Goal: Navigation & Orientation: Find specific page/section

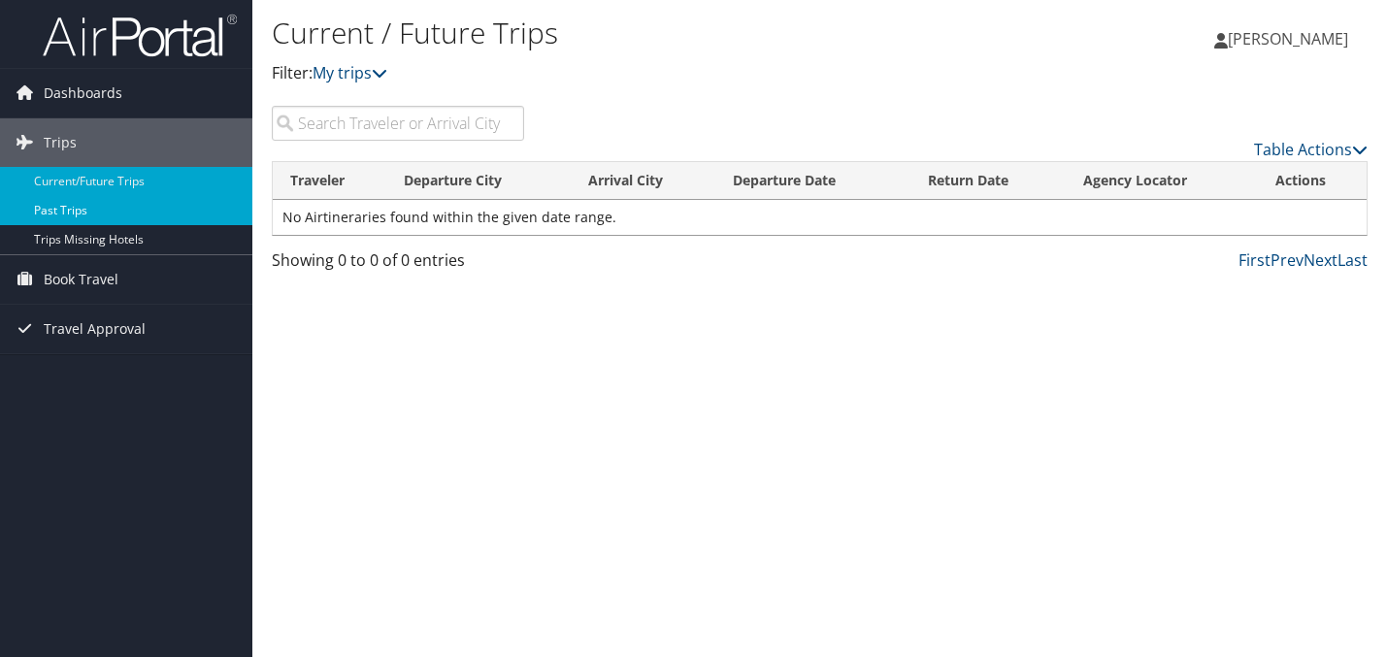
click at [144, 202] on link "Past Trips" at bounding box center [126, 210] width 252 height 29
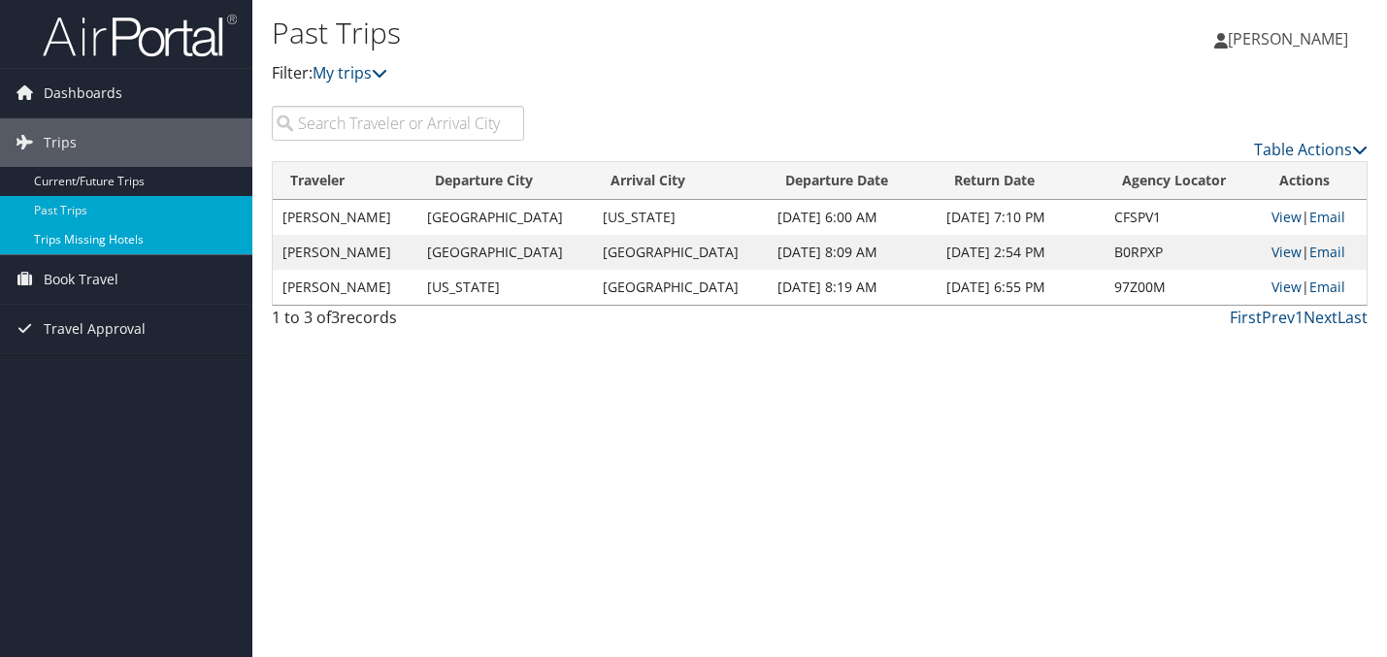
click at [106, 231] on link "Trips Missing Hotels" at bounding box center [126, 239] width 252 height 29
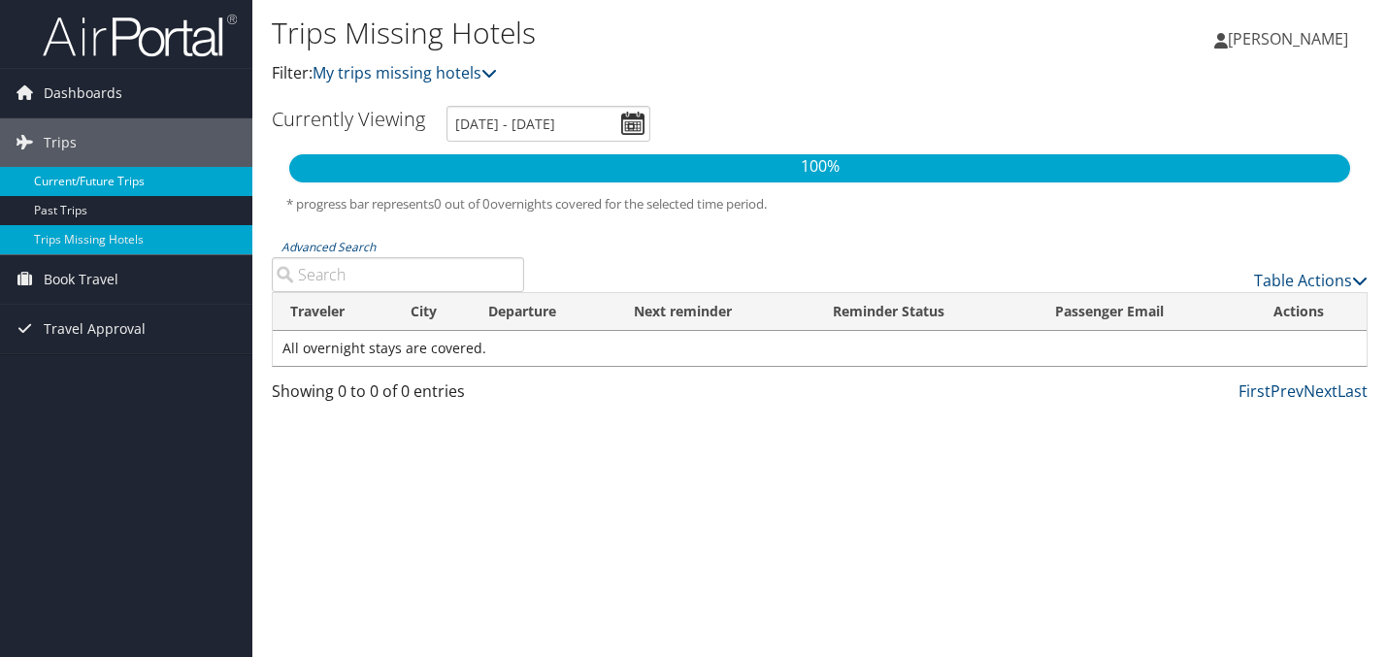
click at [84, 177] on link "Current/Future Trips" at bounding box center [126, 181] width 252 height 29
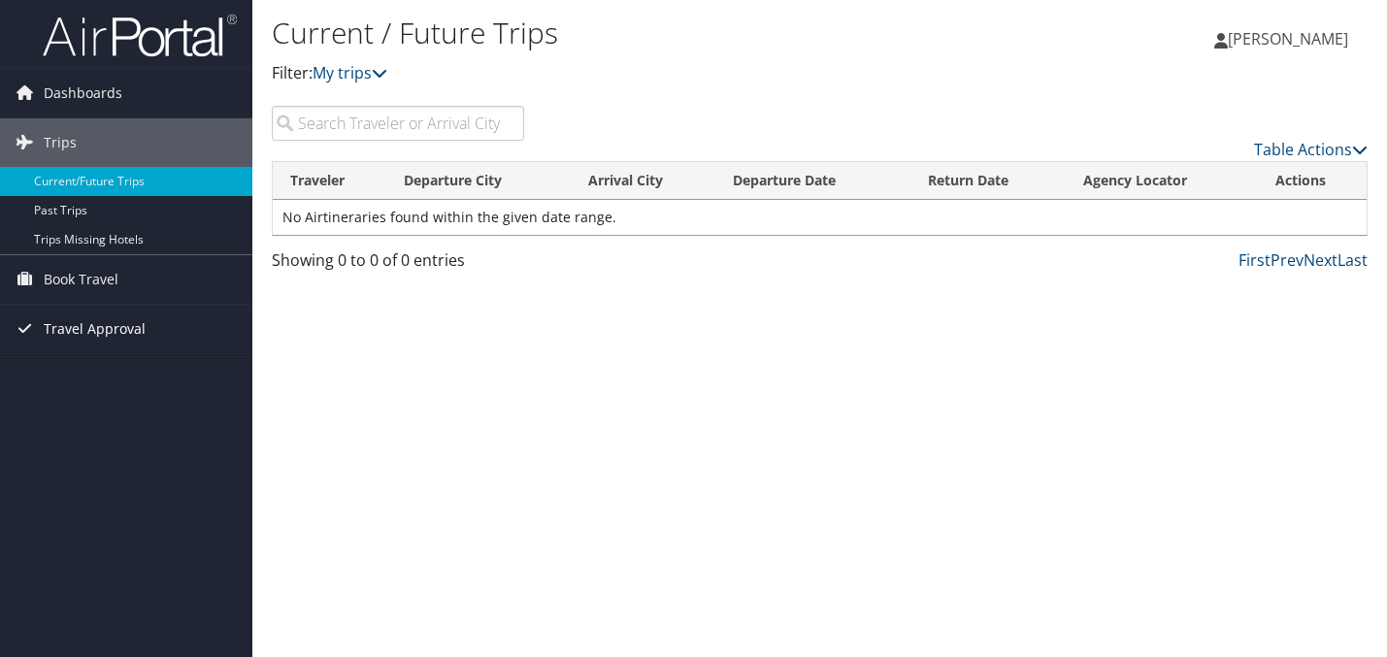
click at [77, 336] on span "Travel Approval" at bounding box center [95, 329] width 102 height 49
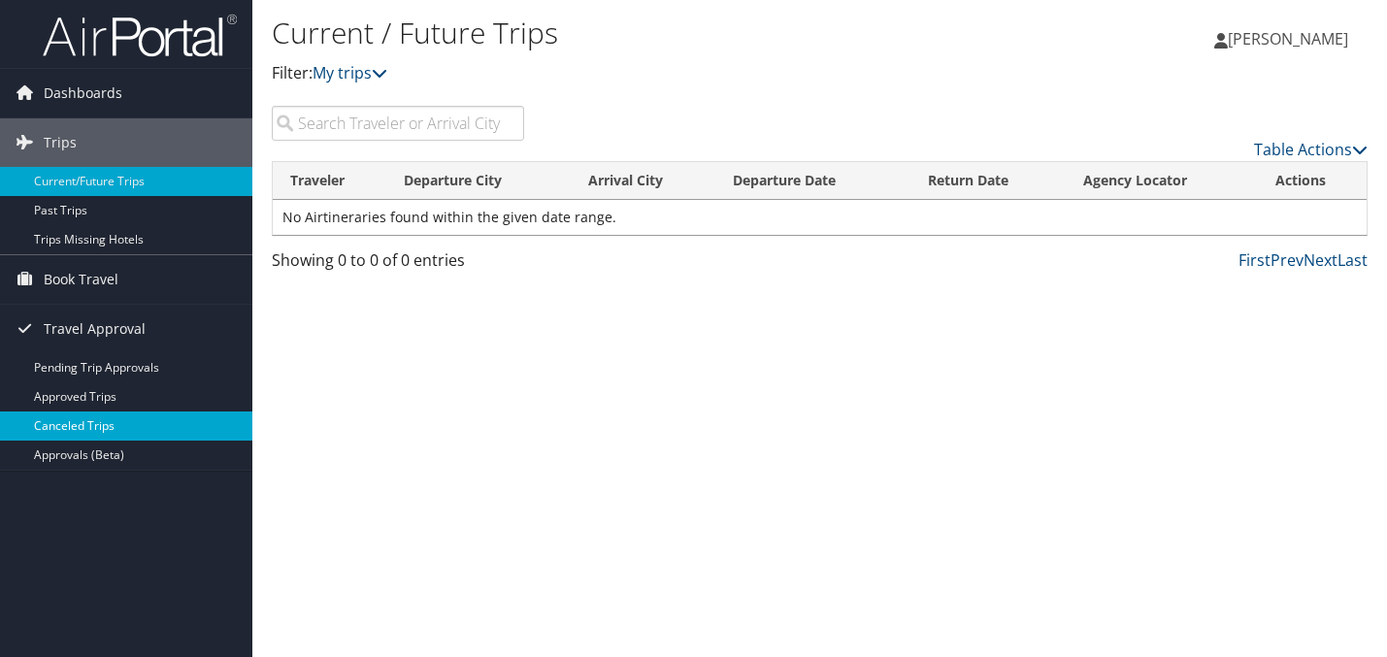
click at [101, 418] on link "Canceled Trips" at bounding box center [126, 426] width 252 height 29
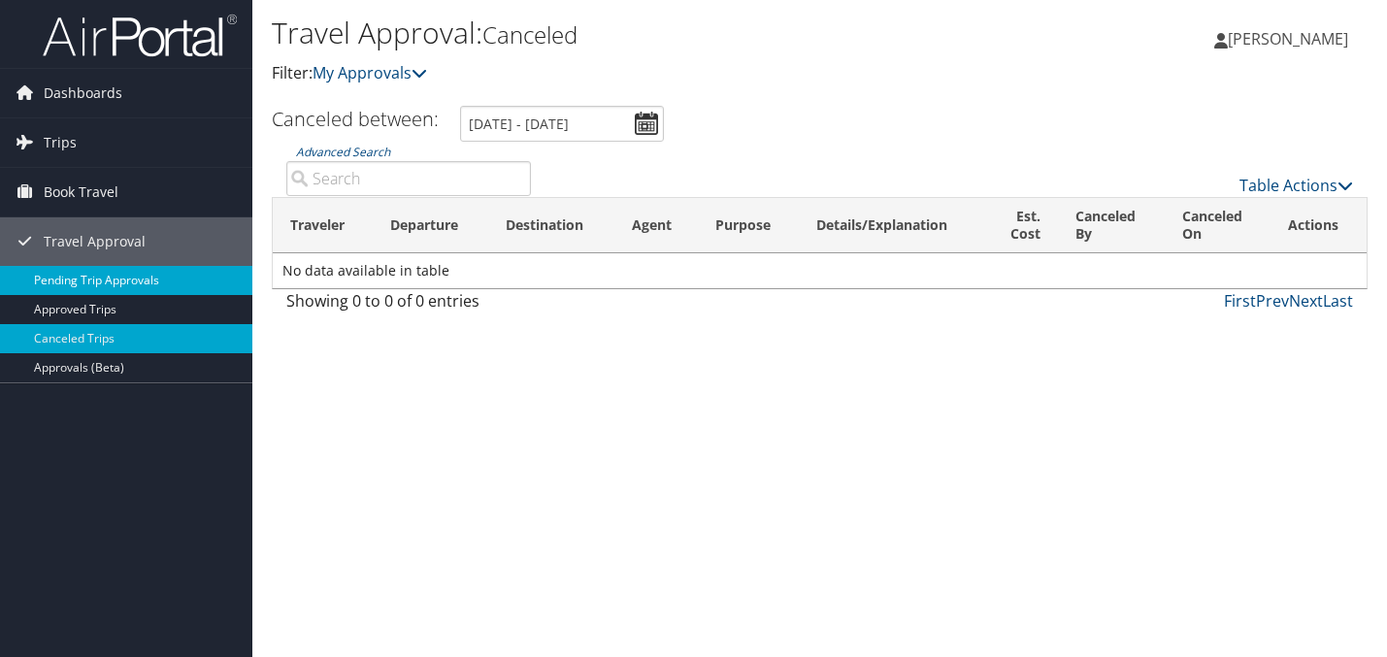
click at [114, 289] on link "Pending Trip Approvals" at bounding box center [126, 280] width 252 height 29
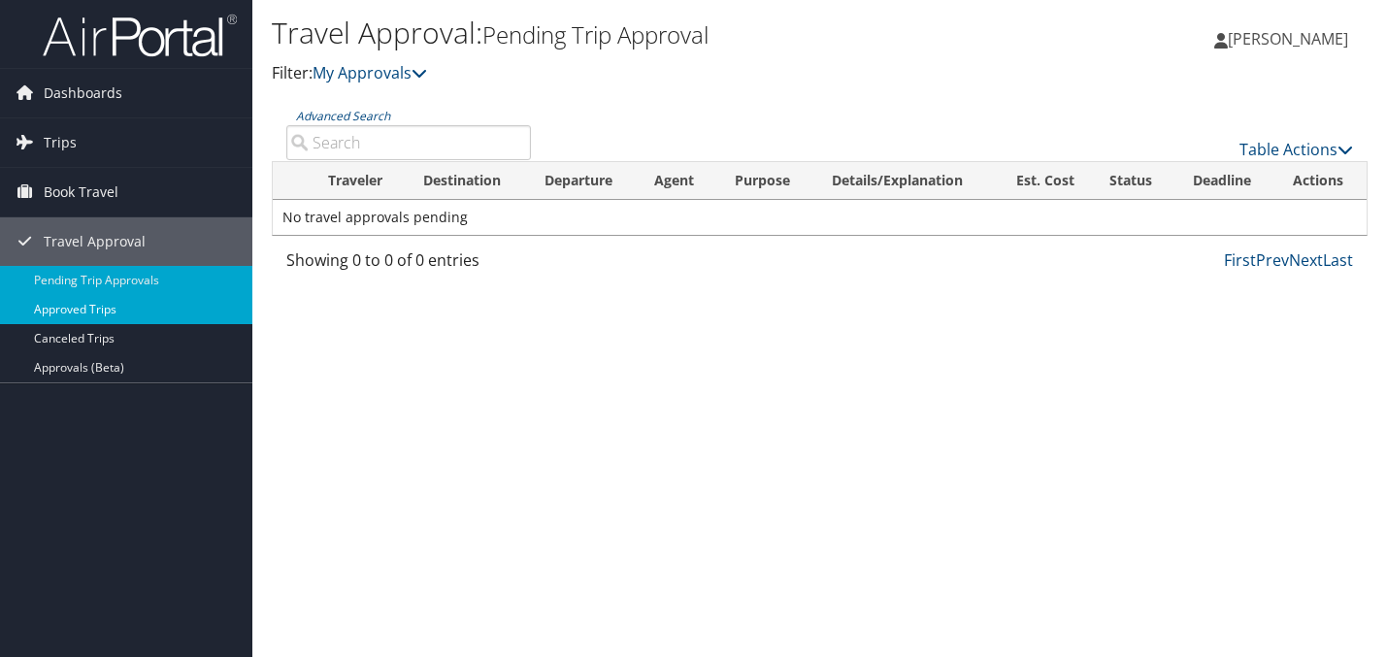
click at [110, 307] on link "Approved Trips" at bounding box center [126, 309] width 252 height 29
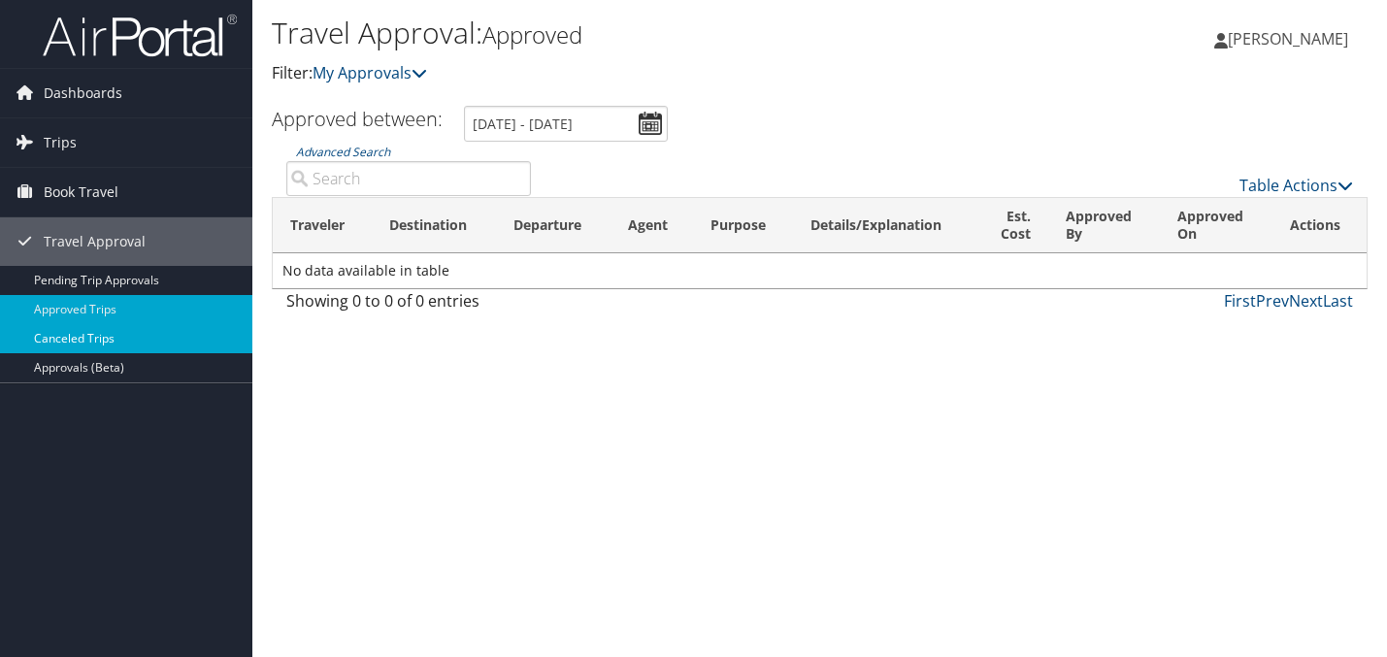
click at [106, 338] on link "Canceled Trips" at bounding box center [126, 338] width 252 height 29
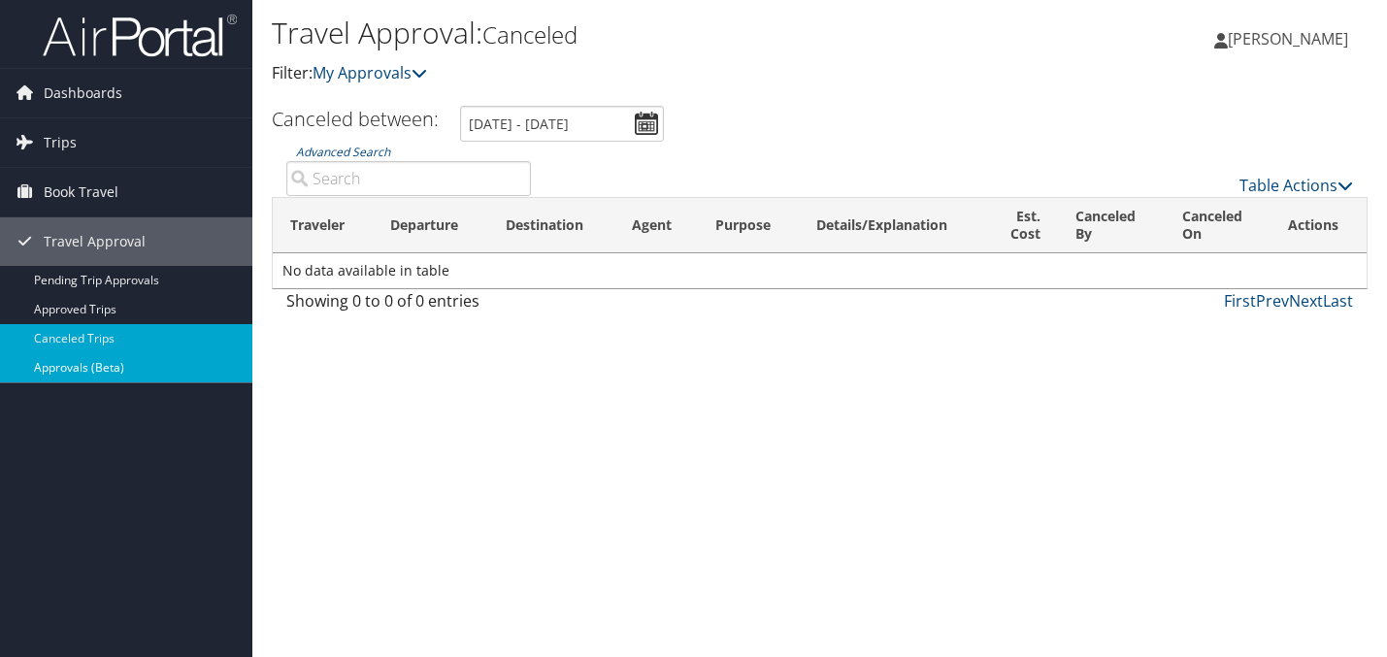
click at [109, 375] on link "Approvals (Beta)" at bounding box center [126, 367] width 252 height 29
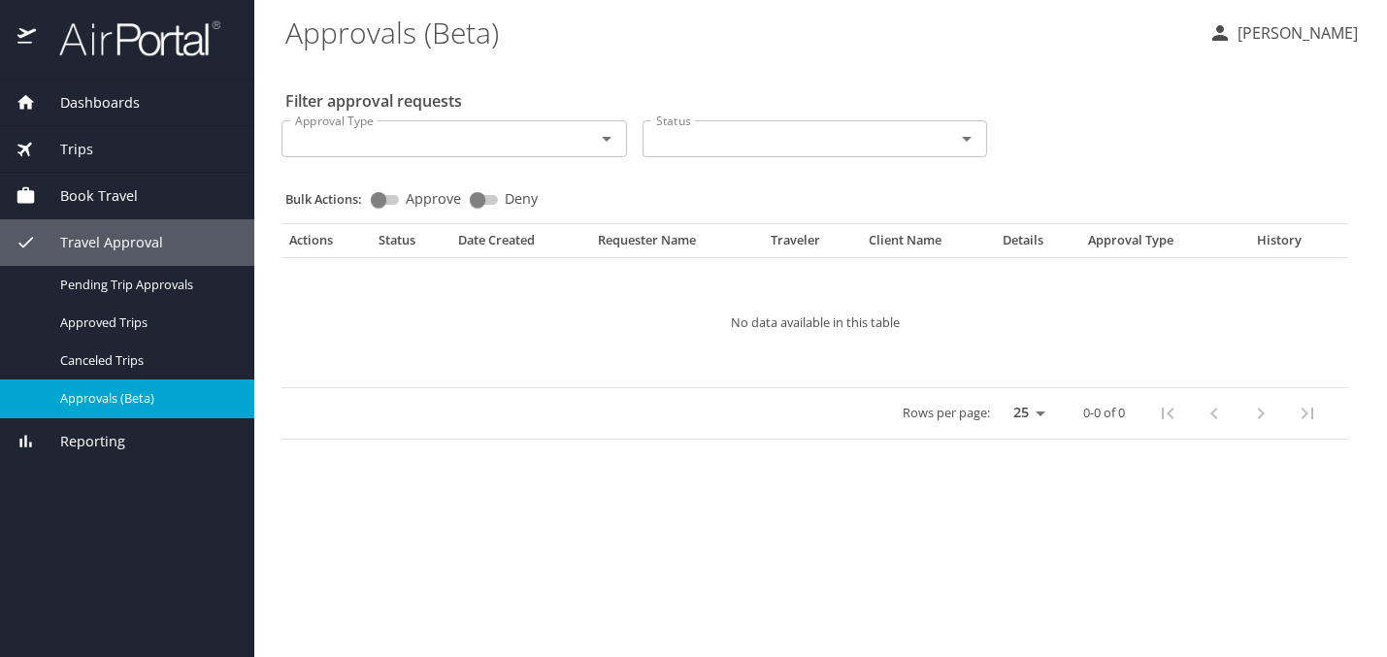
click at [86, 94] on span "Dashboards" at bounding box center [88, 102] width 104 height 21
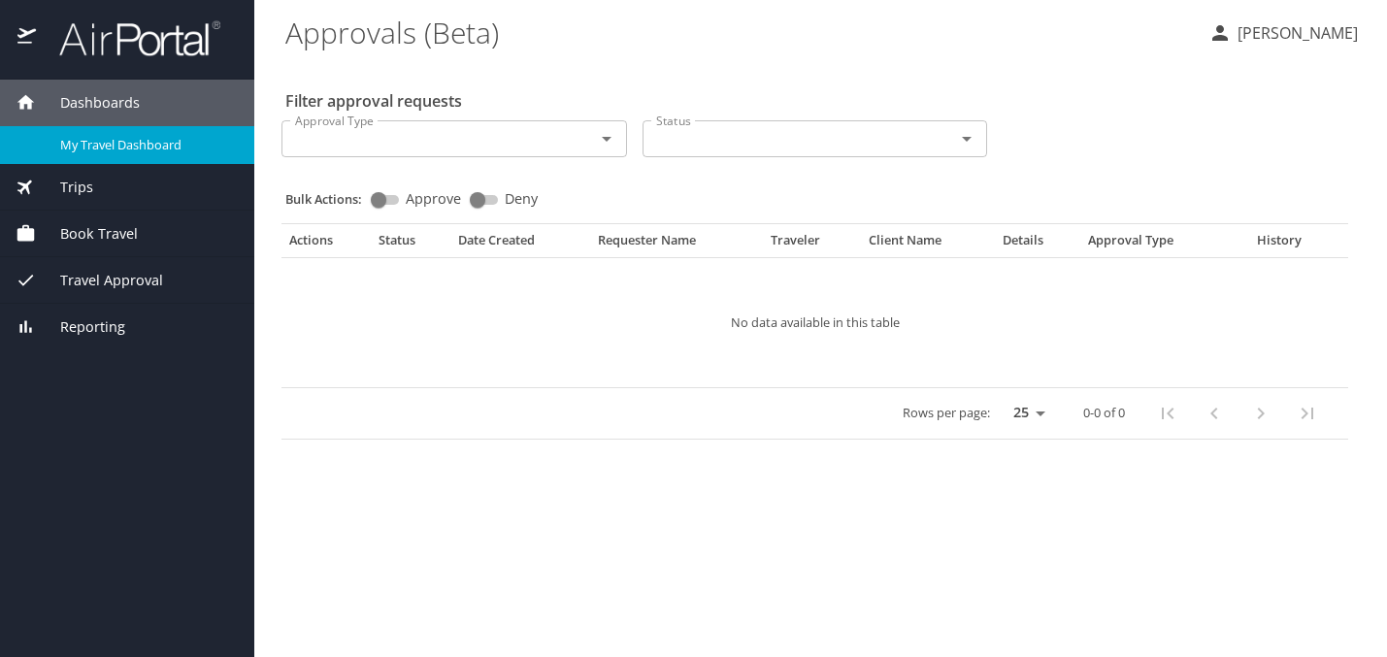
click at [91, 149] on span "My Travel Dashboard" at bounding box center [145, 145] width 171 height 18
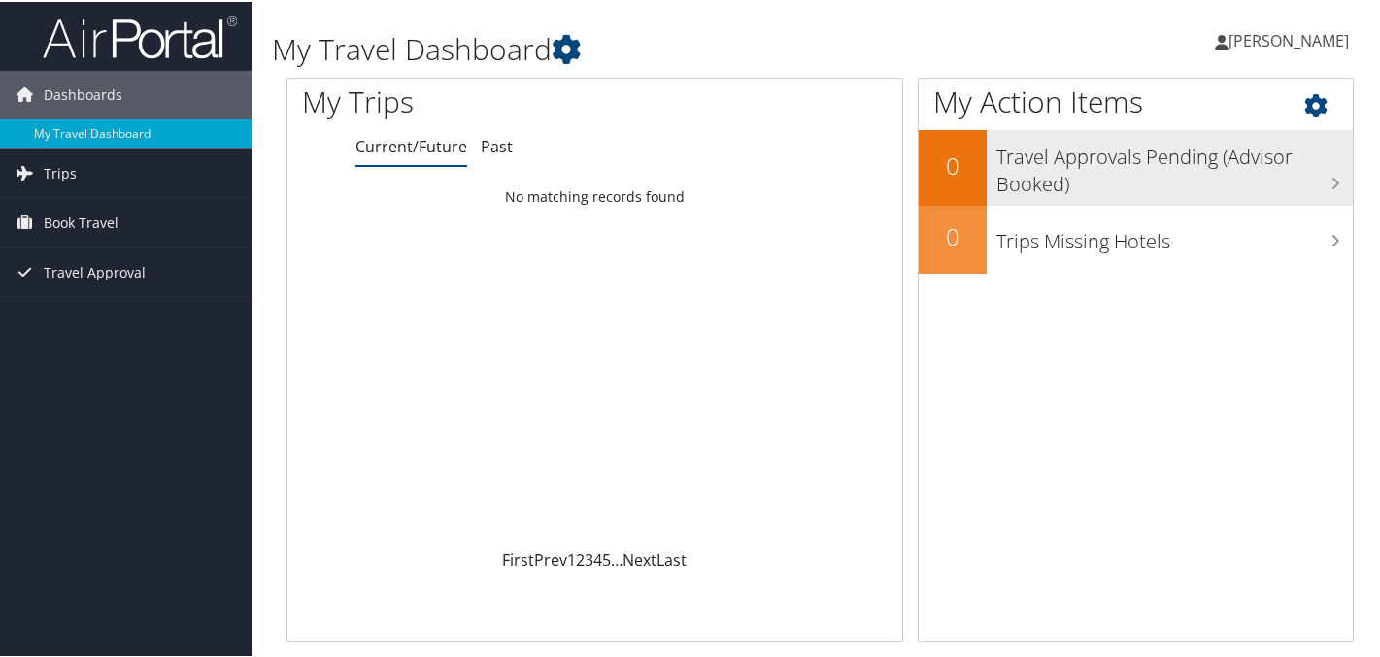
click at [1148, 190] on h3 "Travel Approvals Pending (Advisor Booked)" at bounding box center [1174, 164] width 356 height 64
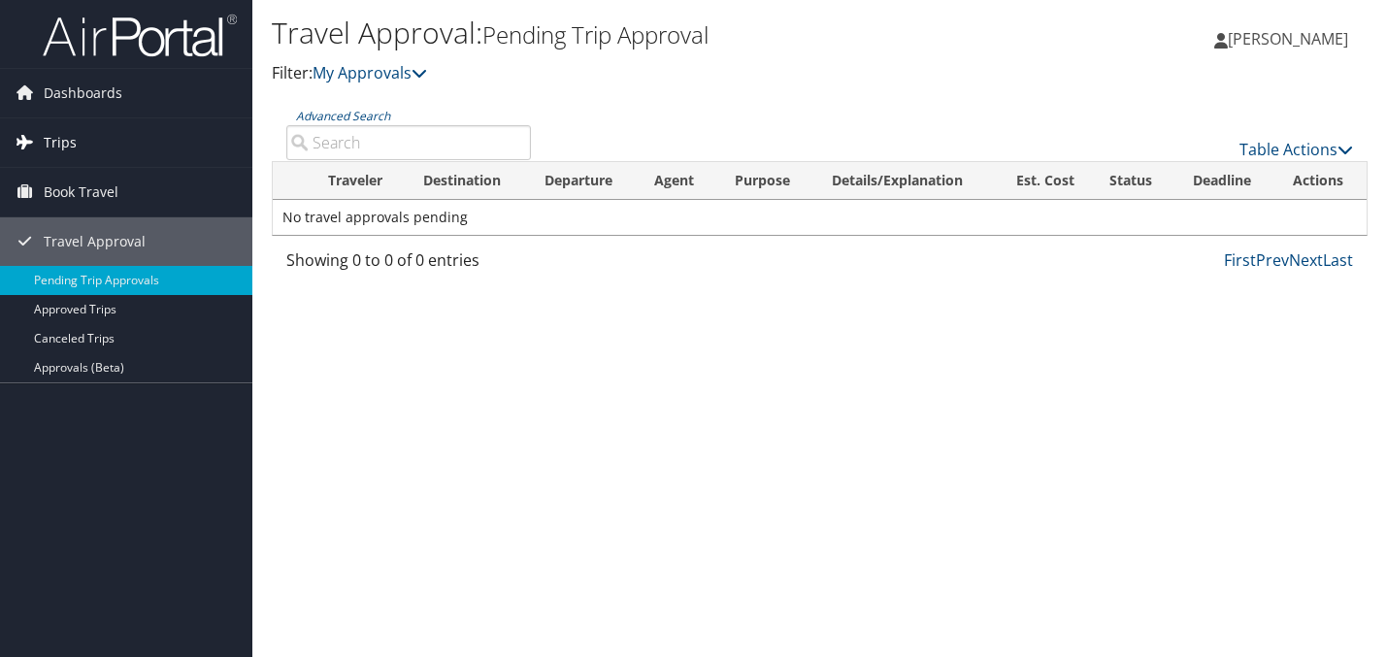
click at [132, 156] on link "Trips" at bounding box center [126, 142] width 252 height 49
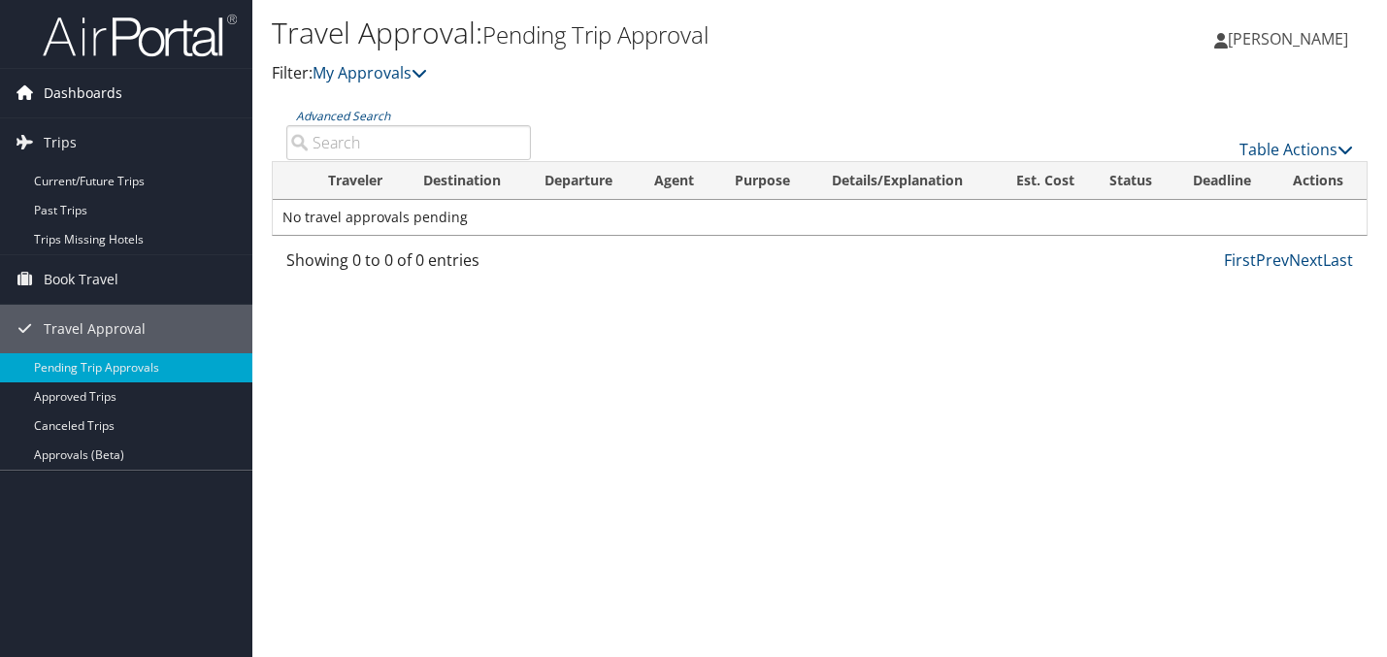
click at [143, 92] on link "Dashboards" at bounding box center [126, 93] width 252 height 49
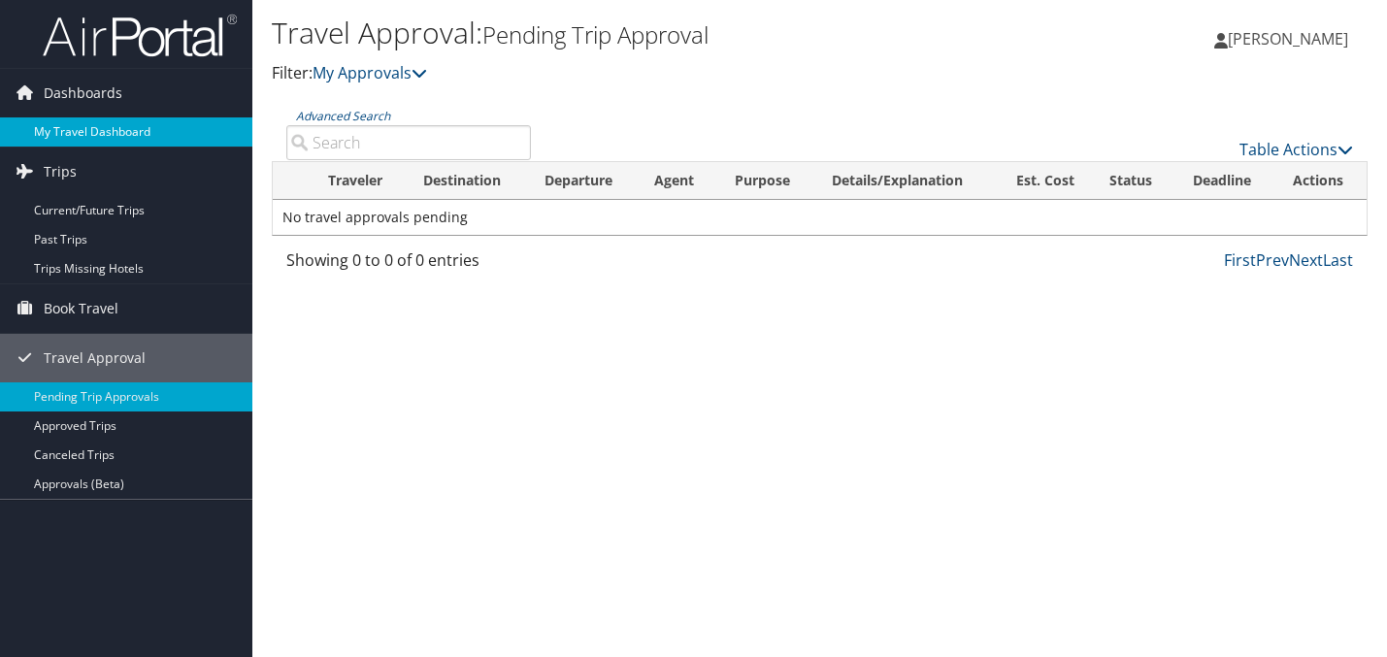
click at [134, 135] on link "My Travel Dashboard" at bounding box center [126, 131] width 252 height 29
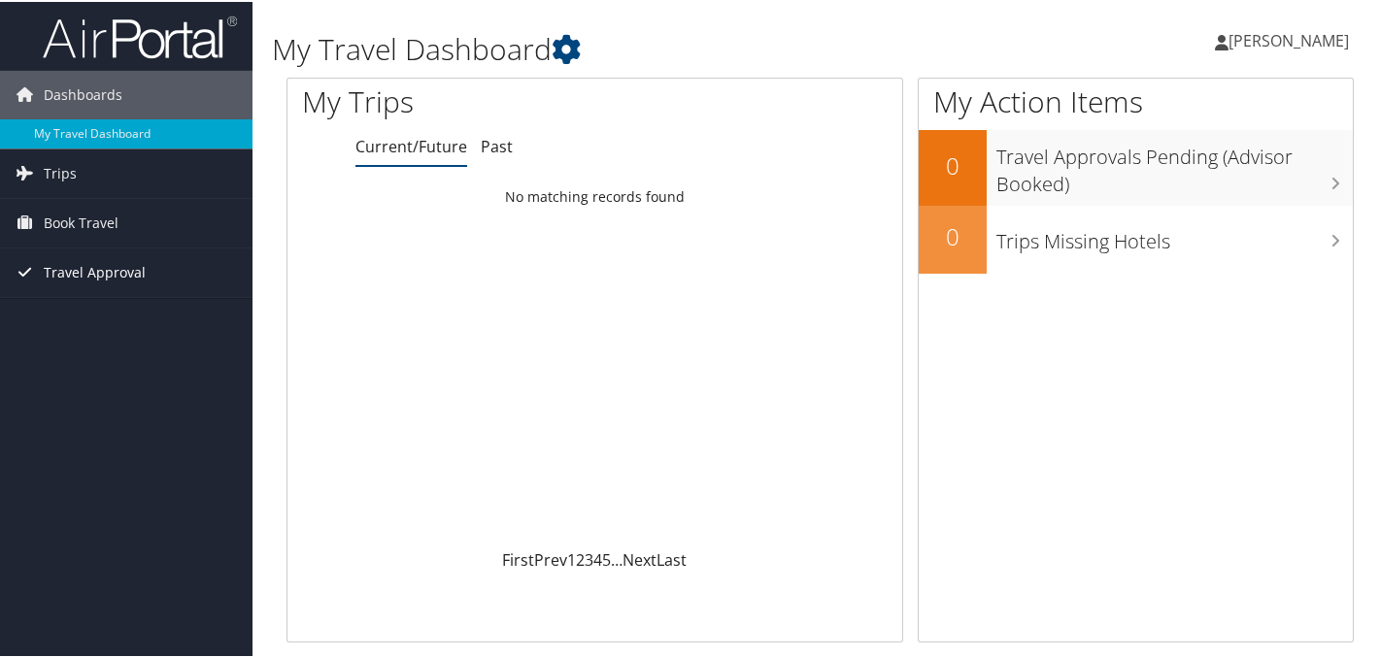
click at [99, 279] on span "Travel Approval" at bounding box center [95, 271] width 102 height 49
click at [110, 200] on span "Book Travel" at bounding box center [81, 221] width 75 height 49
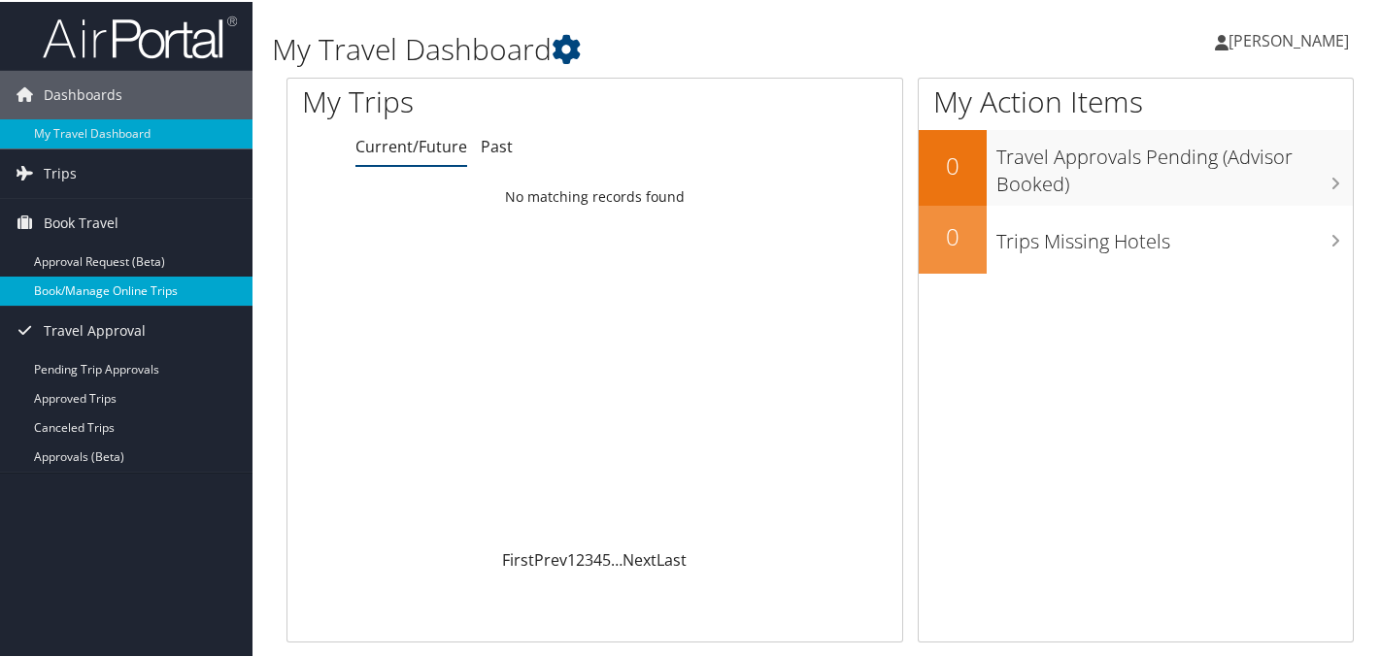
click at [118, 295] on link "Book/Manage Online Trips" at bounding box center [126, 289] width 252 height 29
